Goal: Navigation & Orientation: Find specific page/section

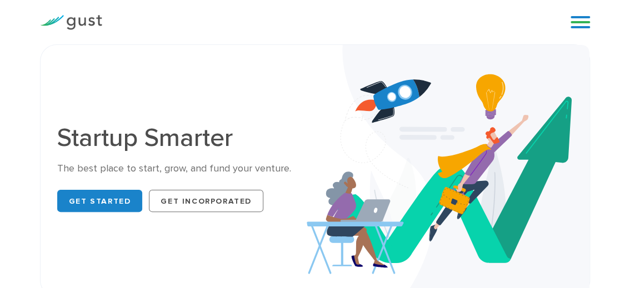
click at [569, 26] on div "Blog FAQ Pricing Get Started Login Login" at bounding box center [575, 22] width 44 height 33
click at [572, 23] on link at bounding box center [579, 22] width 19 height 17
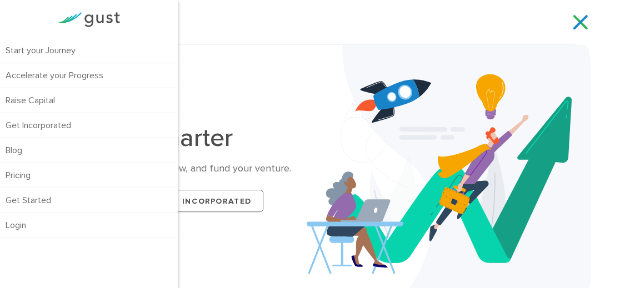
click at [253, 92] on div "Startup Smarter The best place to start, grow, and fund your venture. Get Start…" at bounding box center [315, 171] width 532 height 218
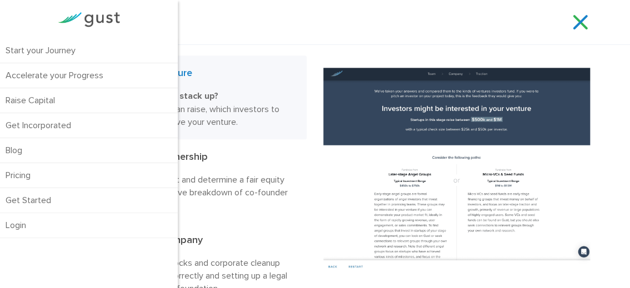
scroll to position [462, 0]
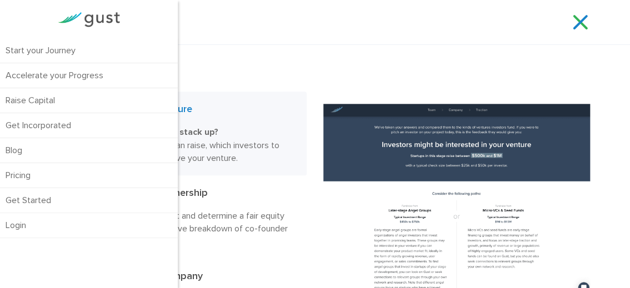
click at [529, 36] on div "Start your Journey Accelerate your Progress Raise Capital Get Incorporated Blog…" at bounding box center [315, 22] width 567 height 44
click at [186, 49] on h2 "Start your Journey" at bounding box center [173, 61] width 266 height 39
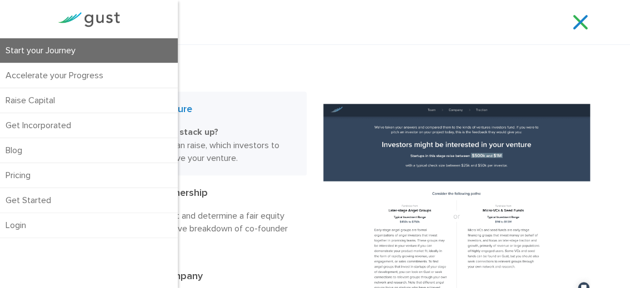
click at [139, 48] on link "Start your Journey" at bounding box center [89, 50] width 178 height 24
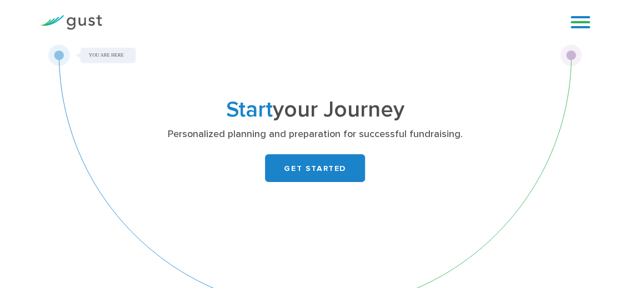
click at [586, 18] on link at bounding box center [579, 22] width 19 height 17
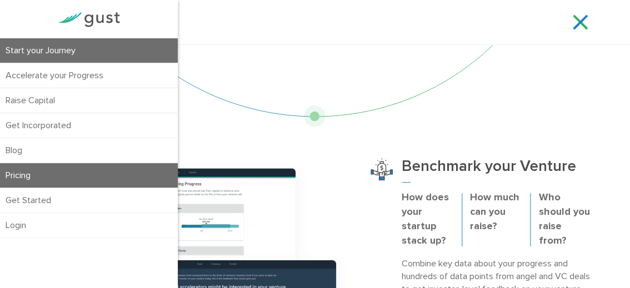
scroll to position [370, 0]
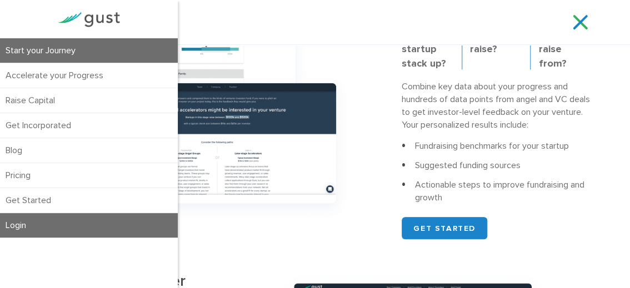
click at [45, 217] on link "Login" at bounding box center [89, 225] width 178 height 24
